Goal: Browse casually: Explore the website without a specific task or goal

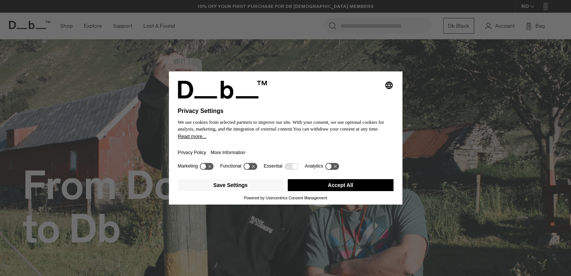
click at [346, 184] on button "Accept All" at bounding box center [340, 185] width 106 height 12
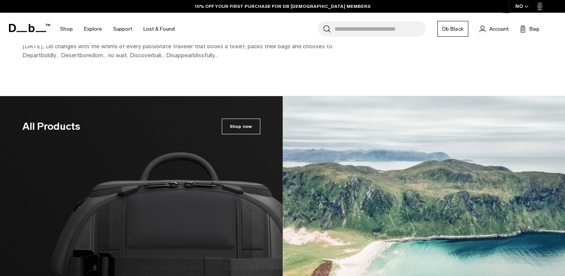
scroll to position [1163, 0]
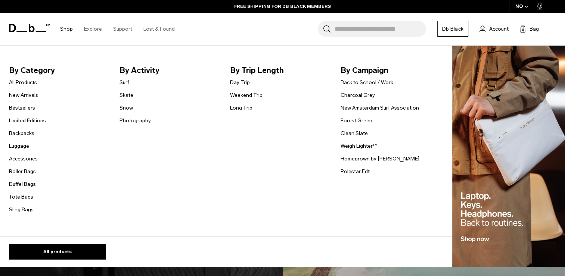
click at [66, 31] on link "Shop" at bounding box center [66, 29] width 13 height 27
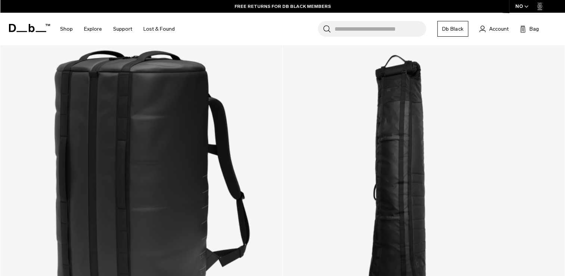
scroll to position [1660, 0]
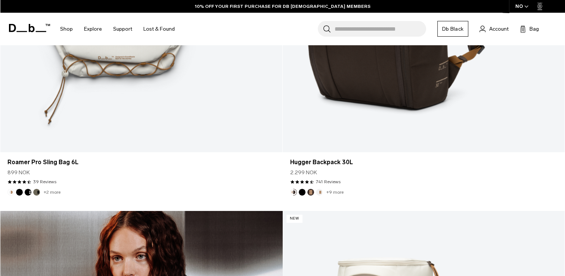
scroll to position [2585, 0]
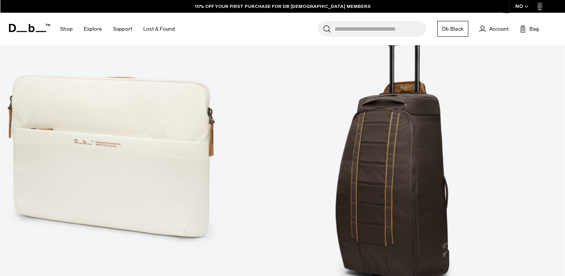
scroll to position [3161, 0]
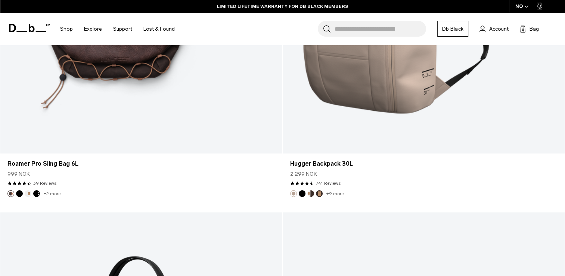
scroll to position [4752, 0]
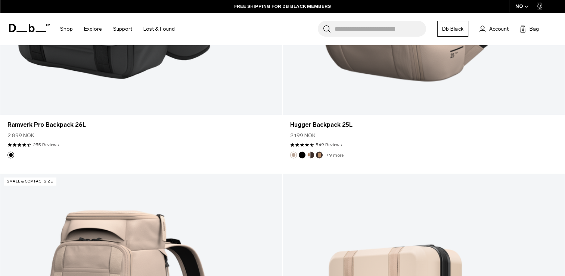
scroll to position [6928, 0]
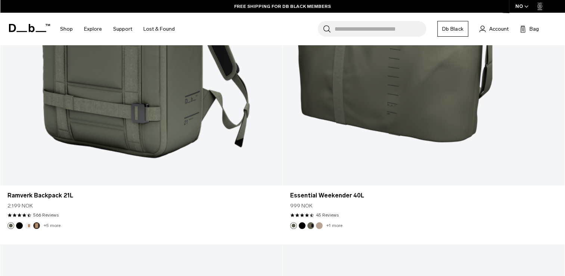
scroll to position [9078, 0]
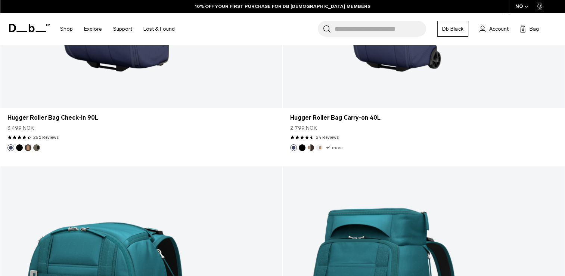
scroll to position [11002, 0]
